Goal: Information Seeking & Learning: Learn about a topic

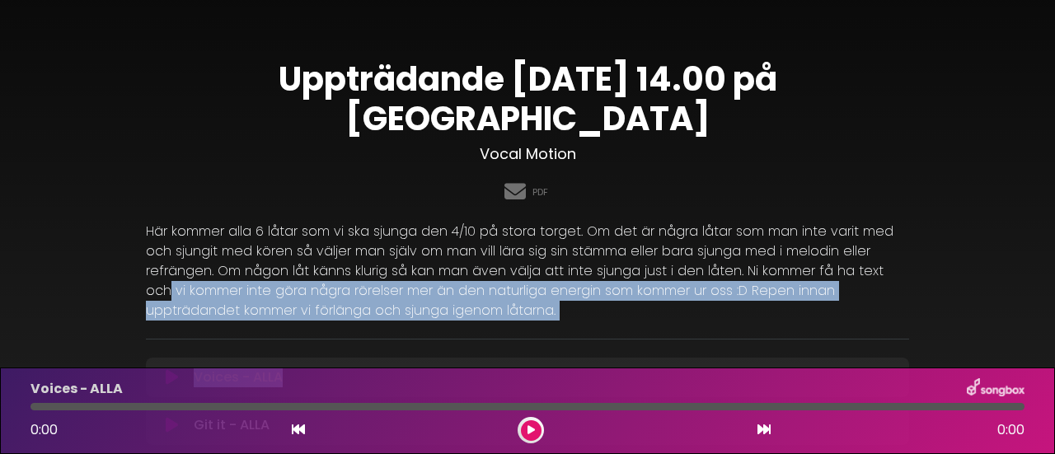
drag, startPoint x: 957, startPoint y: 230, endPoint x: 960, endPoint y: 317, distance: 87.4
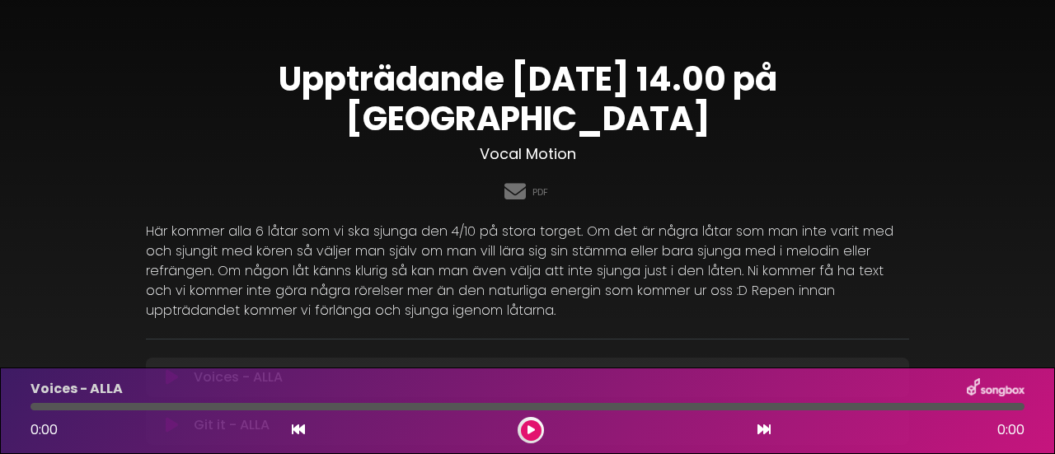
drag, startPoint x: 892, startPoint y: 50, endPoint x: 892, endPoint y: 37, distance: 13.2
click at [889, 131] on div "Uppträdande [DATE] 14.00 på Stora Torget Vocal Motion PDF" at bounding box center [527, 133] width 783 height 149
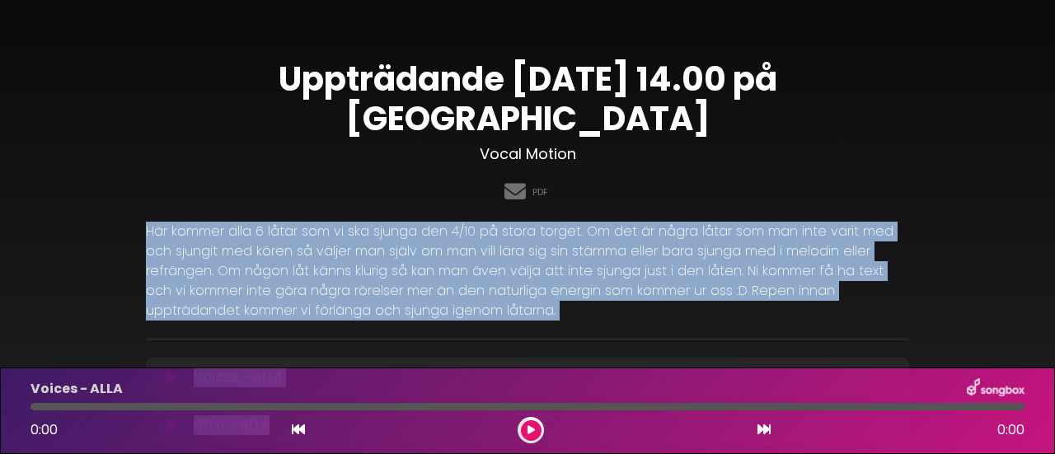
drag, startPoint x: 891, startPoint y: 360, endPoint x: 915, endPoint y: 176, distance: 185.5
